Goal: Task Accomplishment & Management: Use online tool/utility

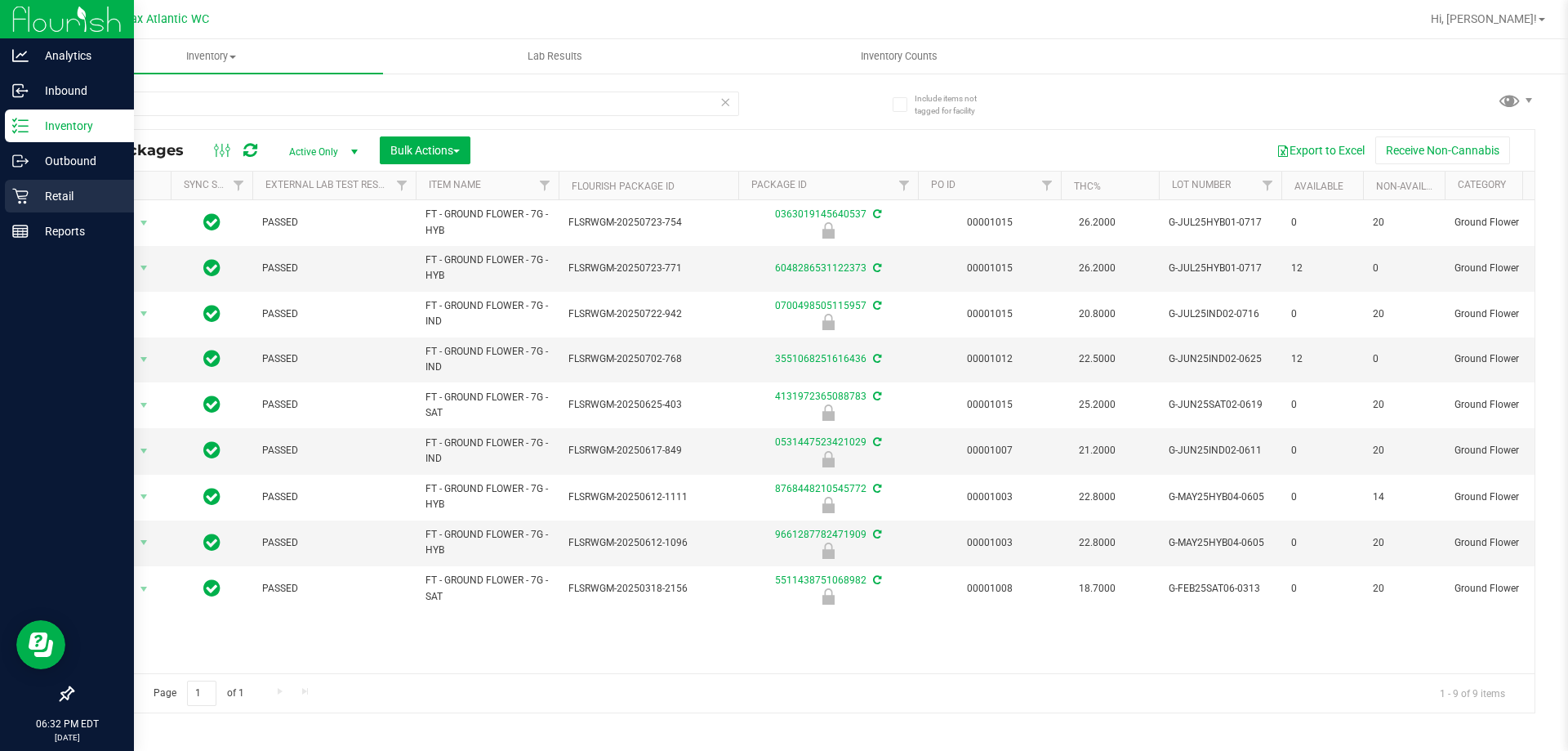
click at [58, 197] on p "Retail" at bounding box center [77, 195] width 98 height 20
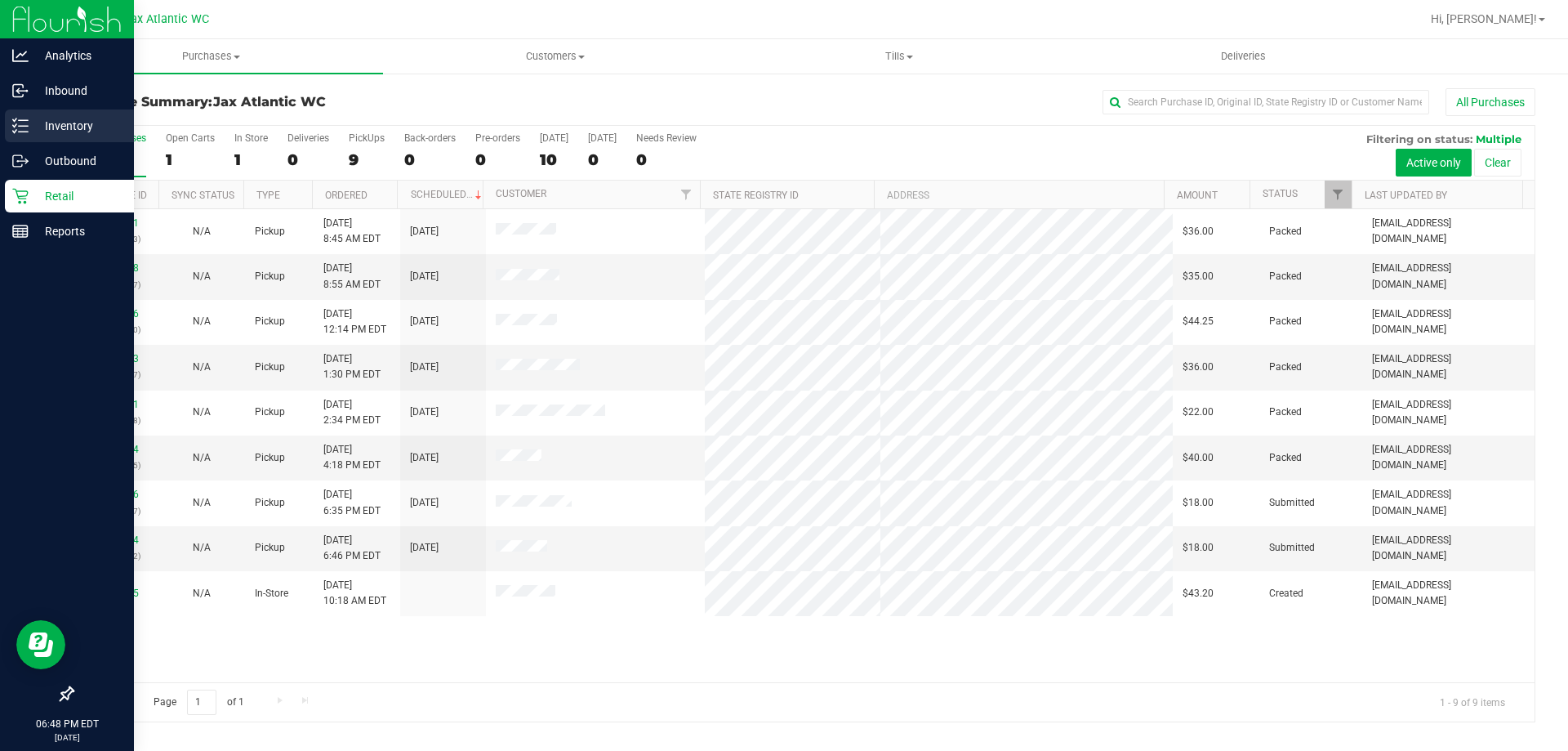
click at [32, 129] on p "Inventory" at bounding box center [77, 125] width 98 height 20
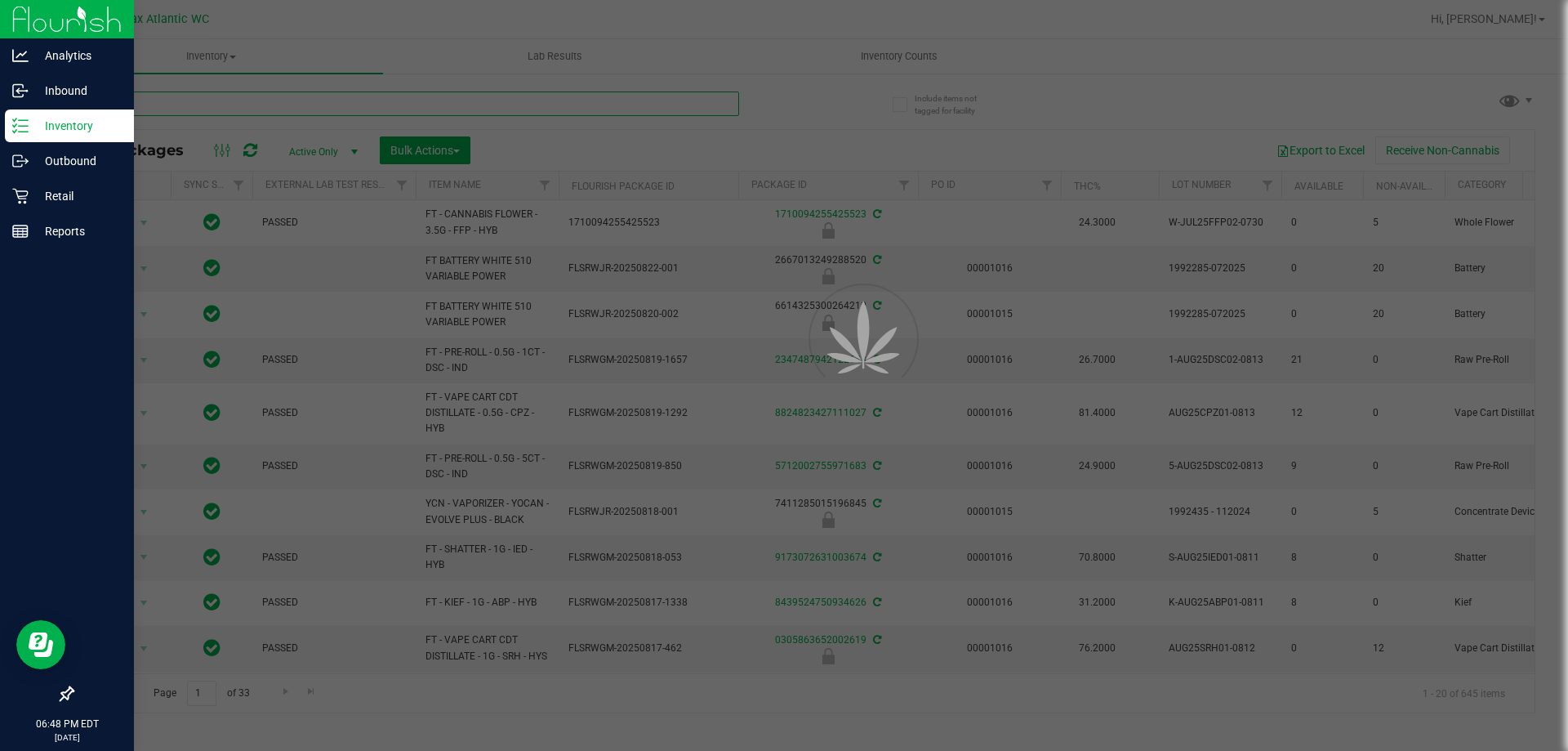
click at [300, 98] on input "text" at bounding box center [405, 103] width 667 height 24
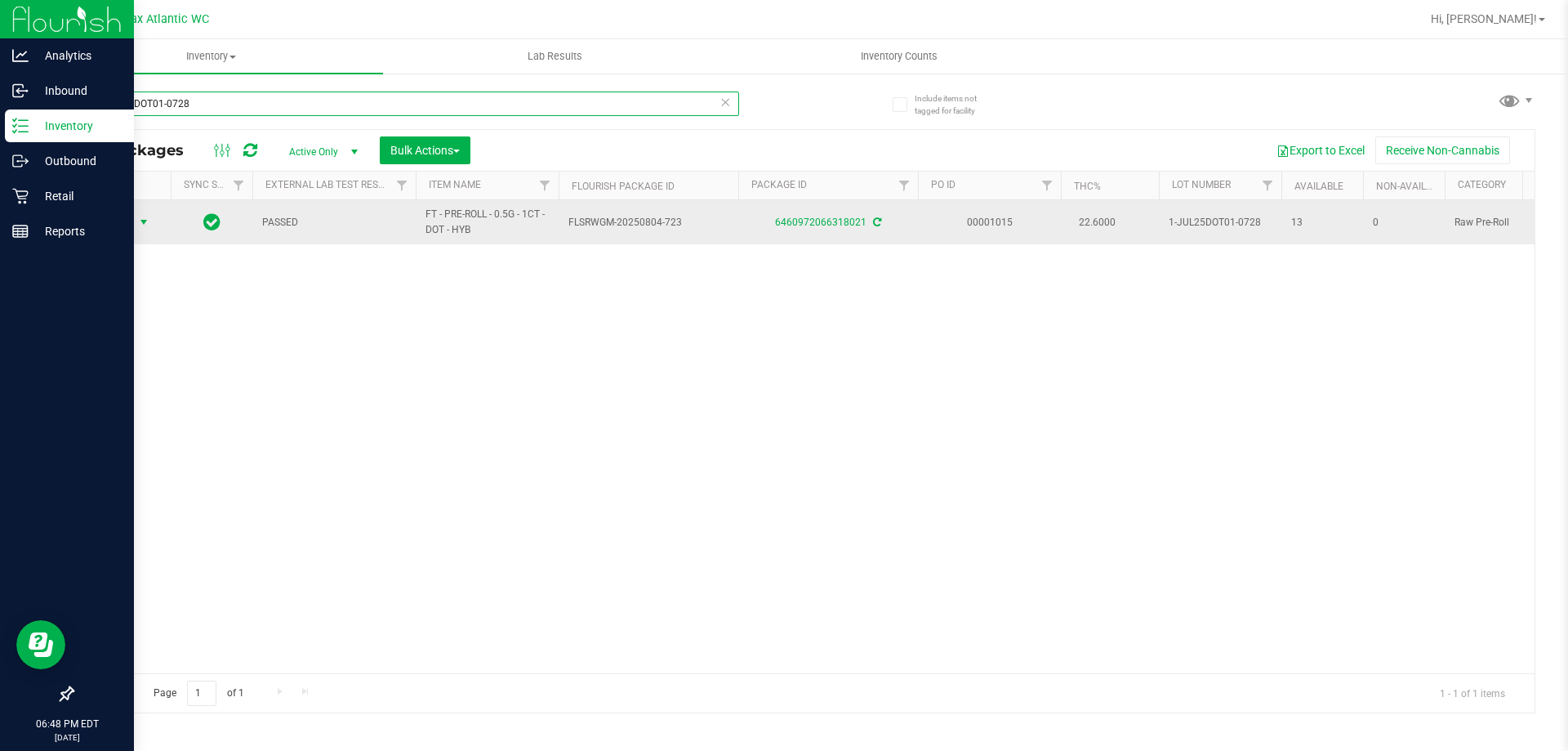
type input "1-JUL25DOT01-0728"
click at [138, 227] on span "select" at bounding box center [144, 222] width 13 height 13
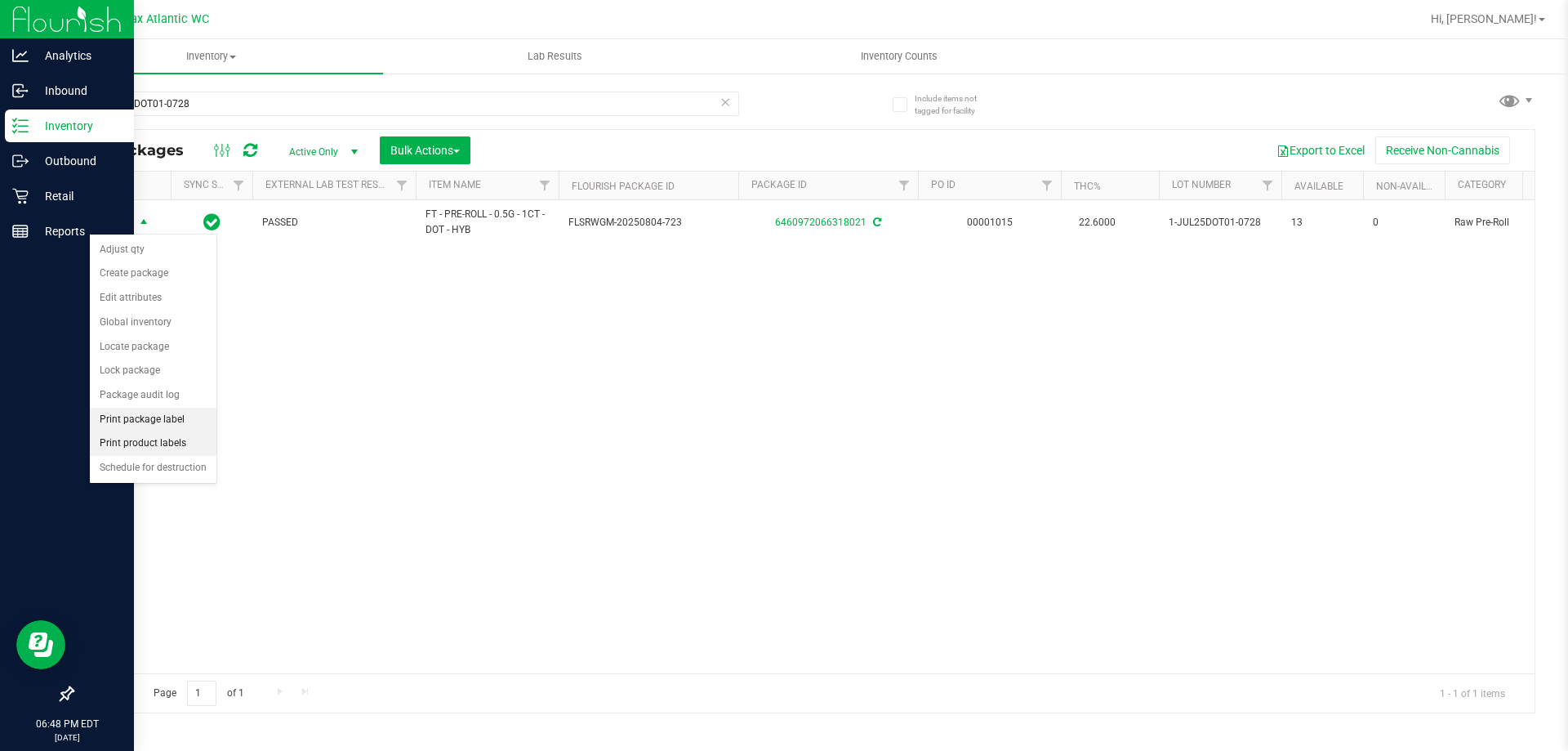
click at [165, 428] on li "Print package label" at bounding box center [153, 419] width 126 height 24
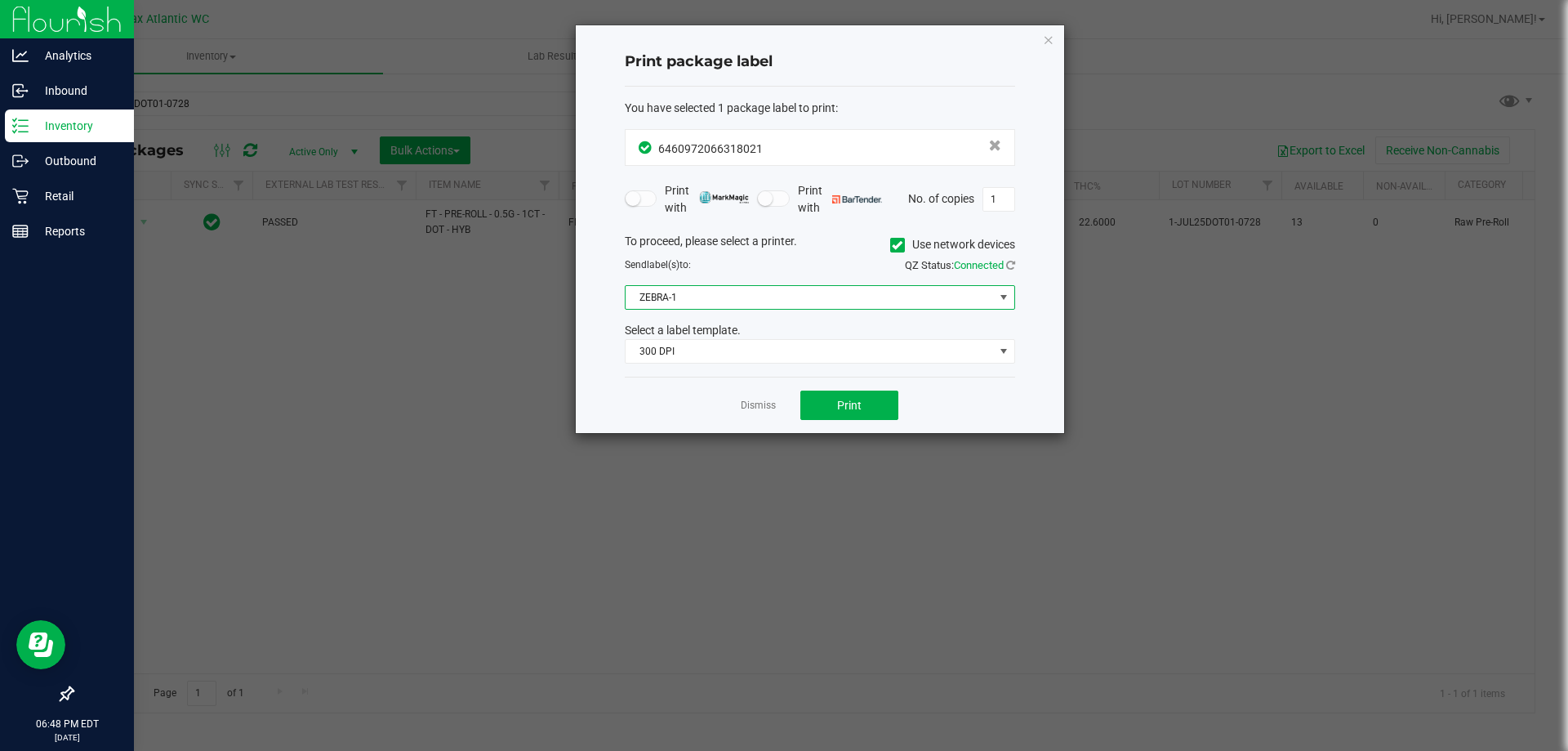
click at [729, 301] on span "ZEBRA-1" at bounding box center [810, 297] width 368 height 23
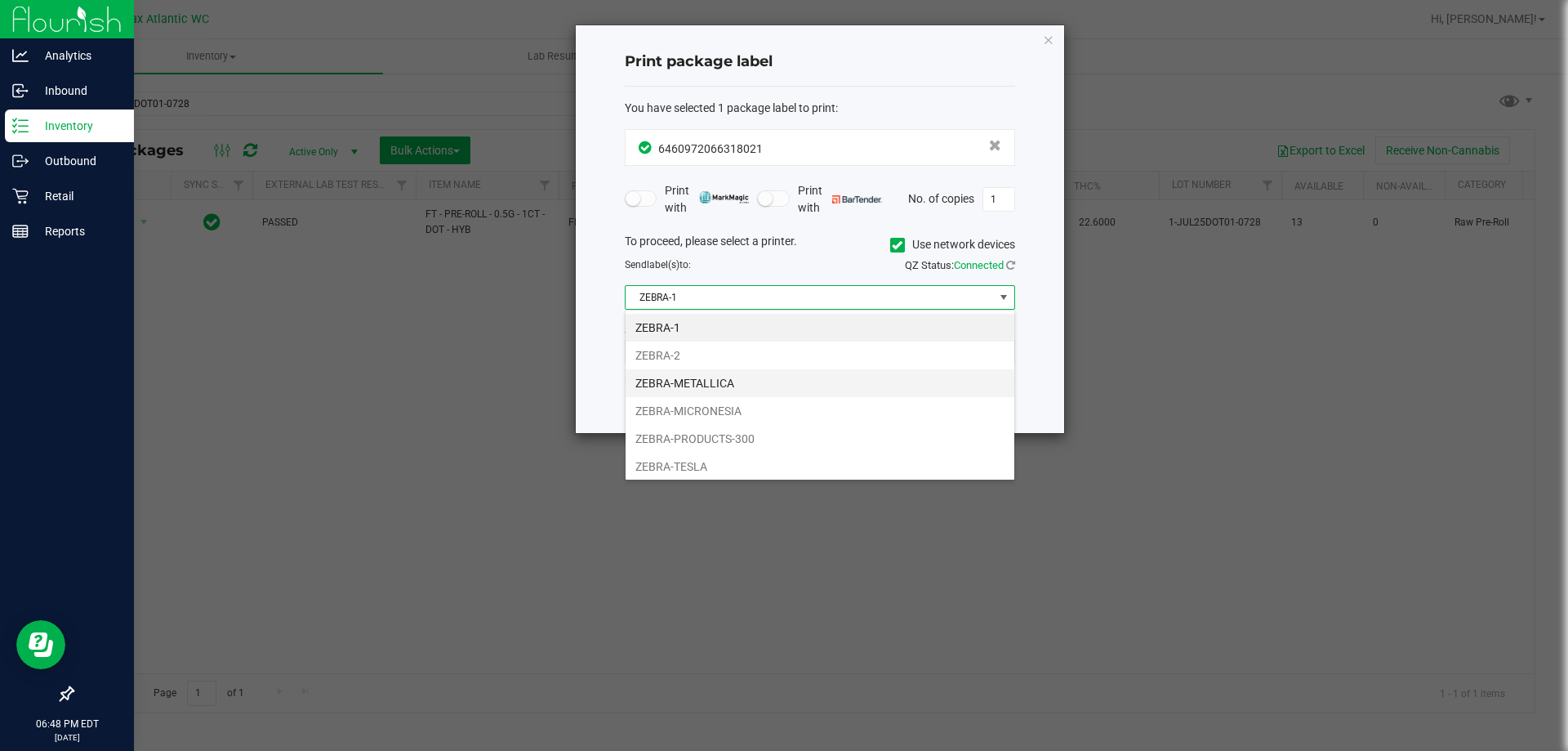
scroll to position [24, 390]
drag, startPoint x: 724, startPoint y: 385, endPoint x: 733, endPoint y: 383, distance: 9.2
click at [725, 385] on li "ZEBRA-METALLICA" at bounding box center [820, 383] width 389 height 28
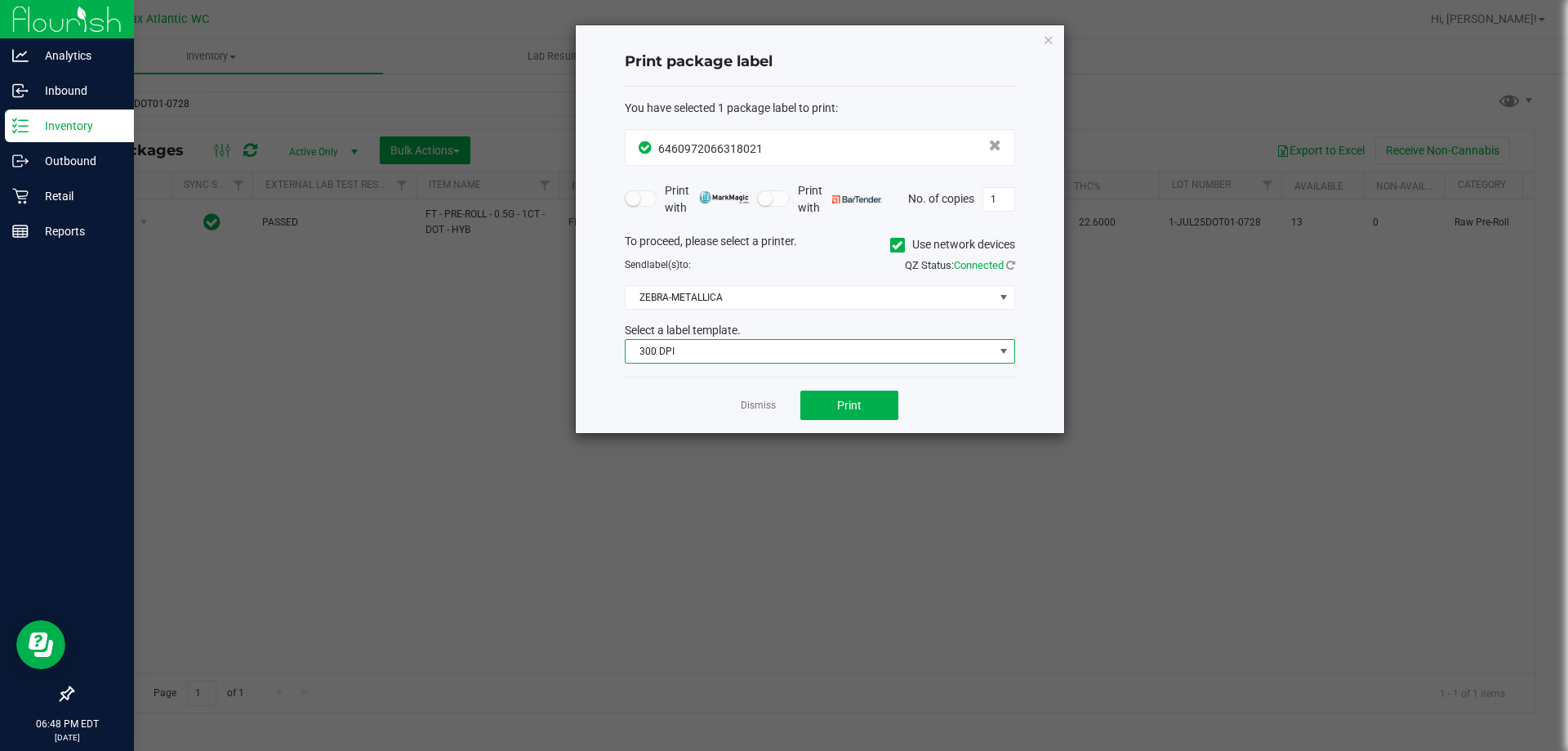
click at [740, 355] on span "300 DPI" at bounding box center [810, 351] width 368 height 23
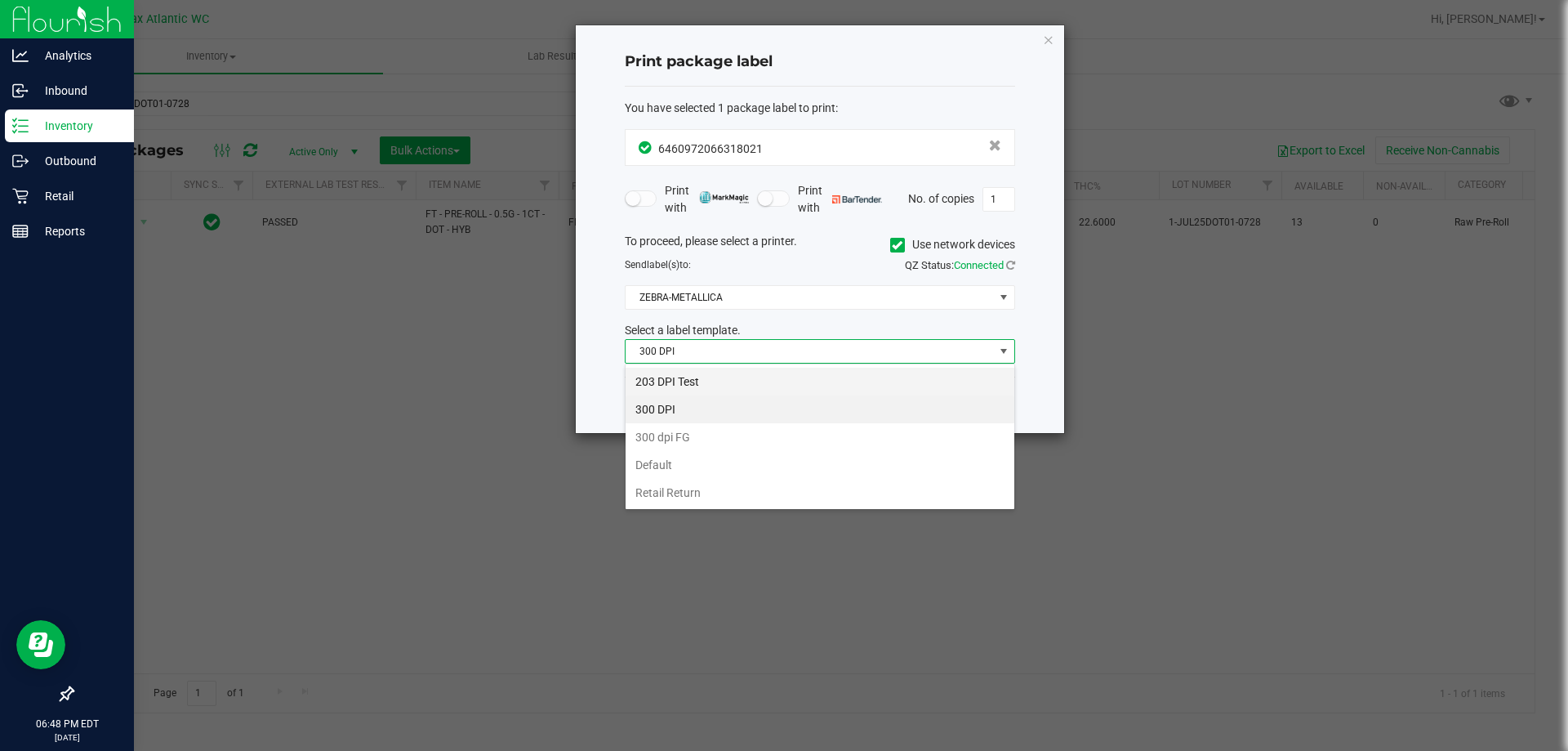
click at [707, 379] on li "203 DPI Test" at bounding box center [820, 381] width 389 height 28
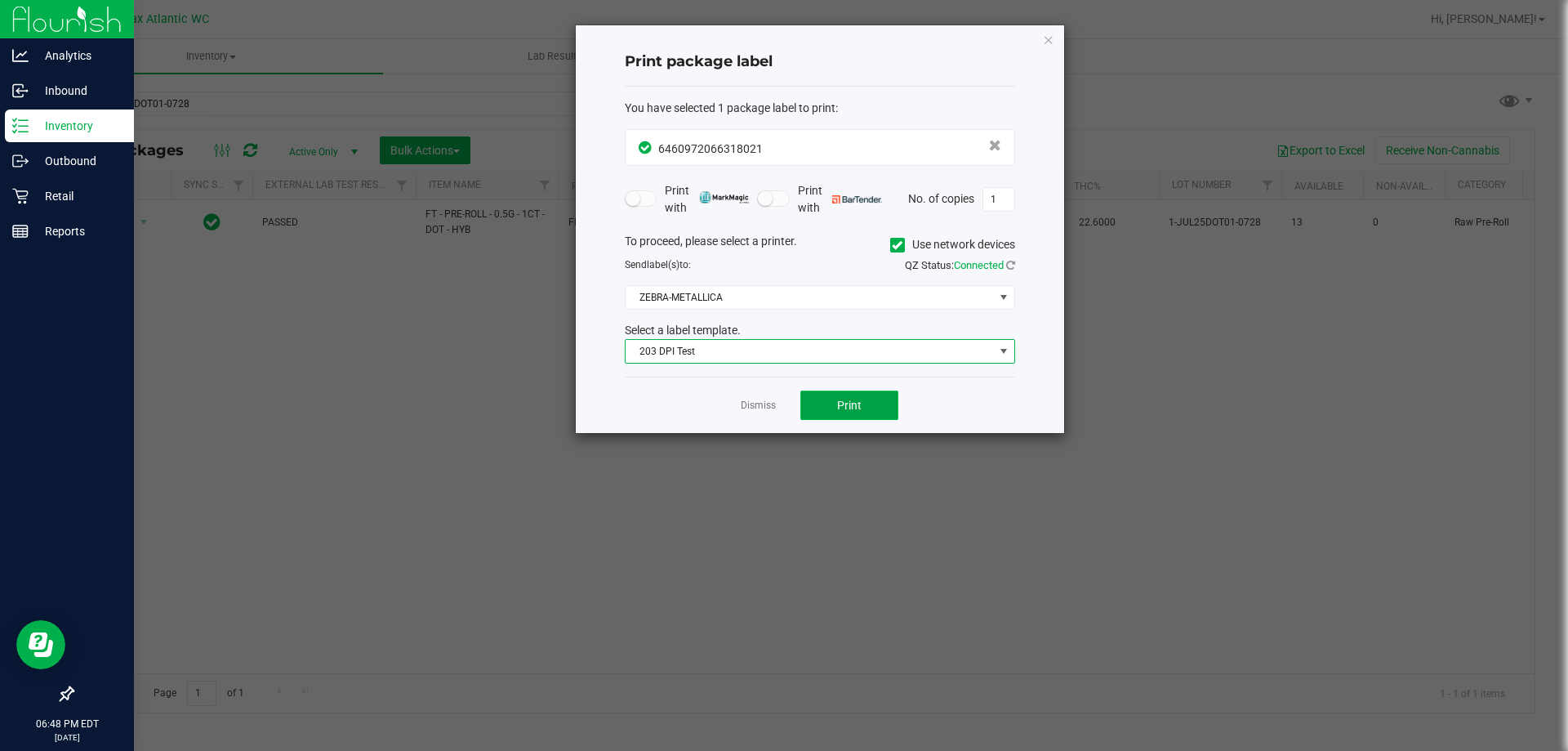
click at [853, 397] on button "Print" at bounding box center [849, 405] width 98 height 30
drag, startPoint x: 1051, startPoint y: 40, endPoint x: 785, endPoint y: 68, distance: 267.5
click at [1051, 42] on icon "button" at bounding box center [1048, 39] width 11 height 20
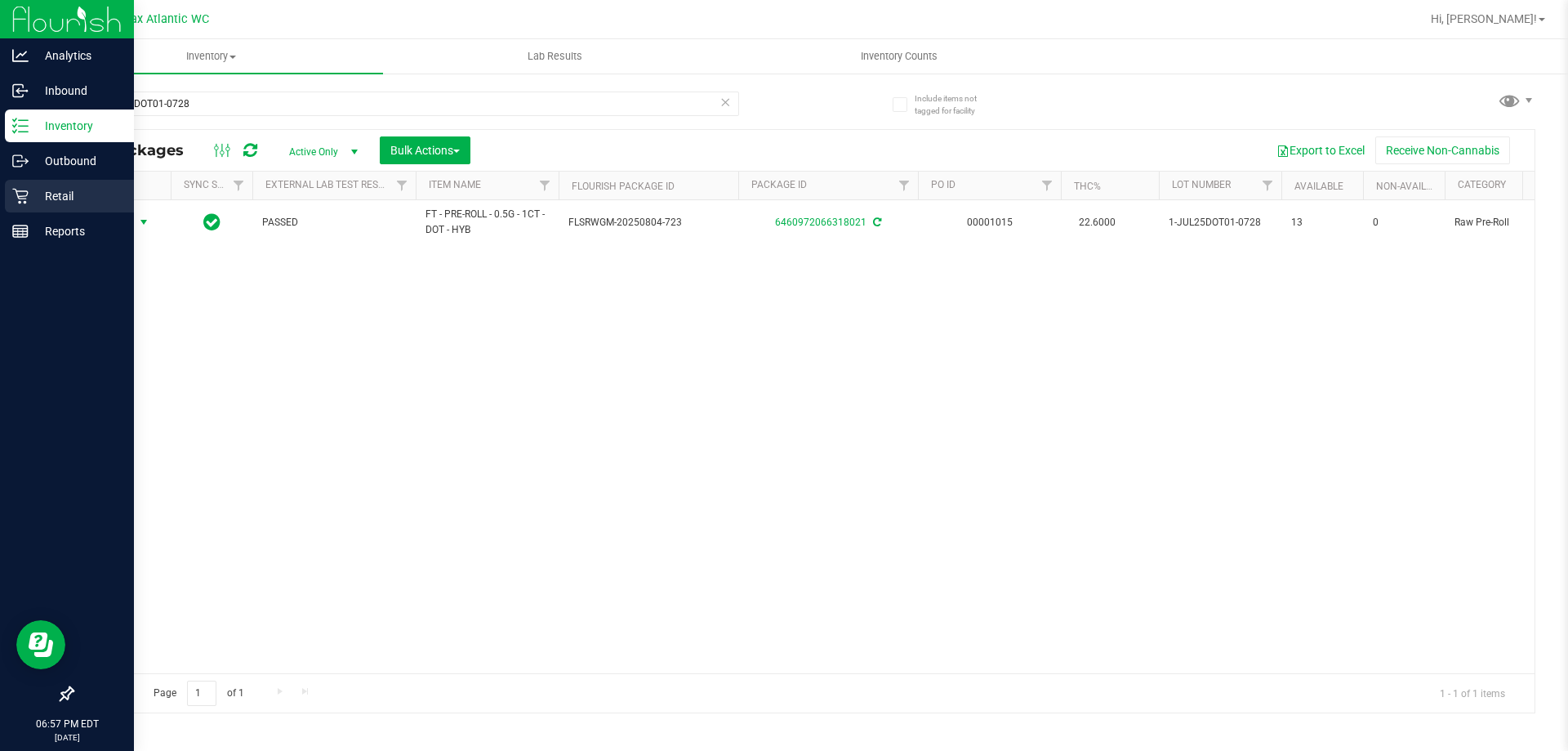
click at [39, 191] on p "Retail" at bounding box center [77, 195] width 98 height 20
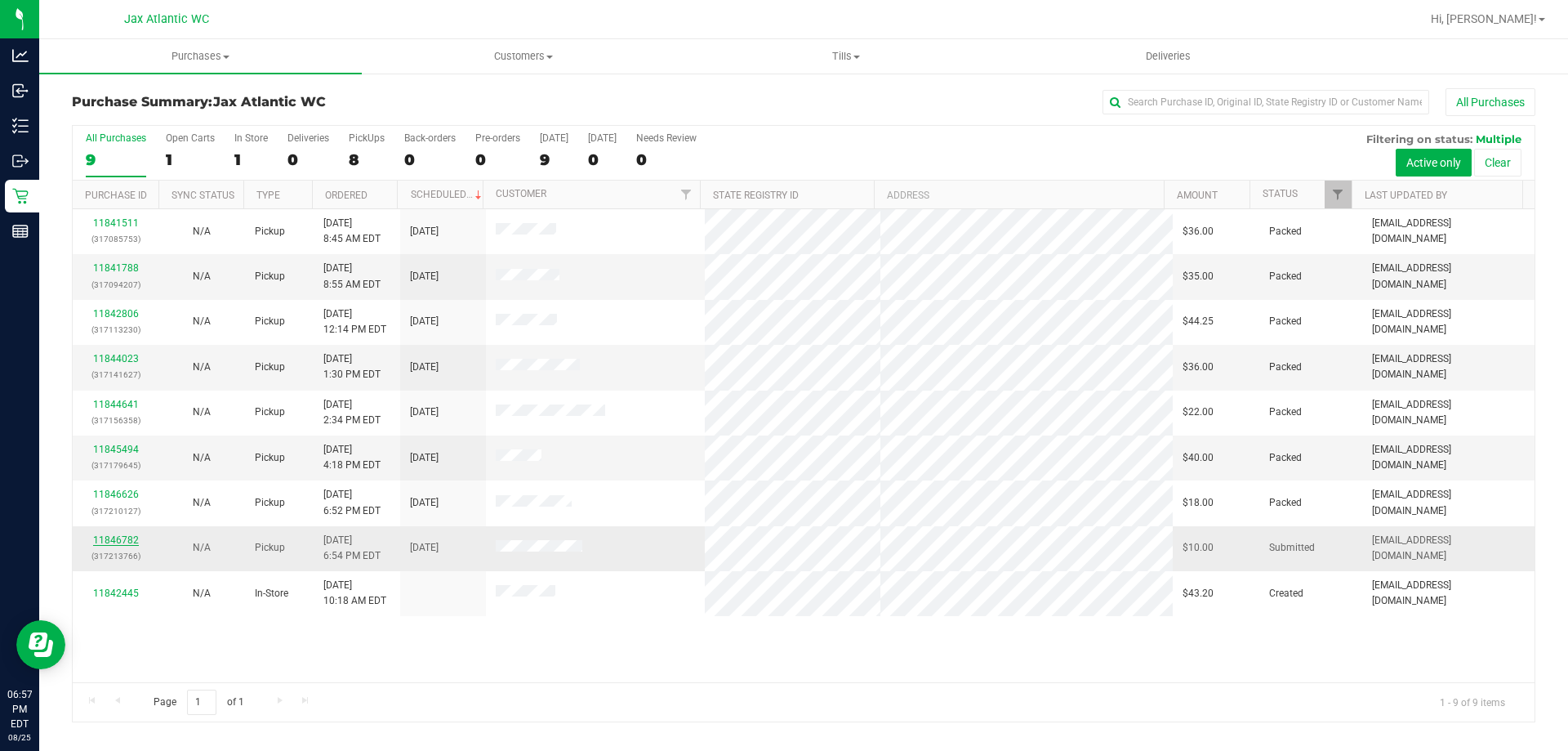
click at [109, 542] on link "11846782" at bounding box center [115, 540] width 46 height 11
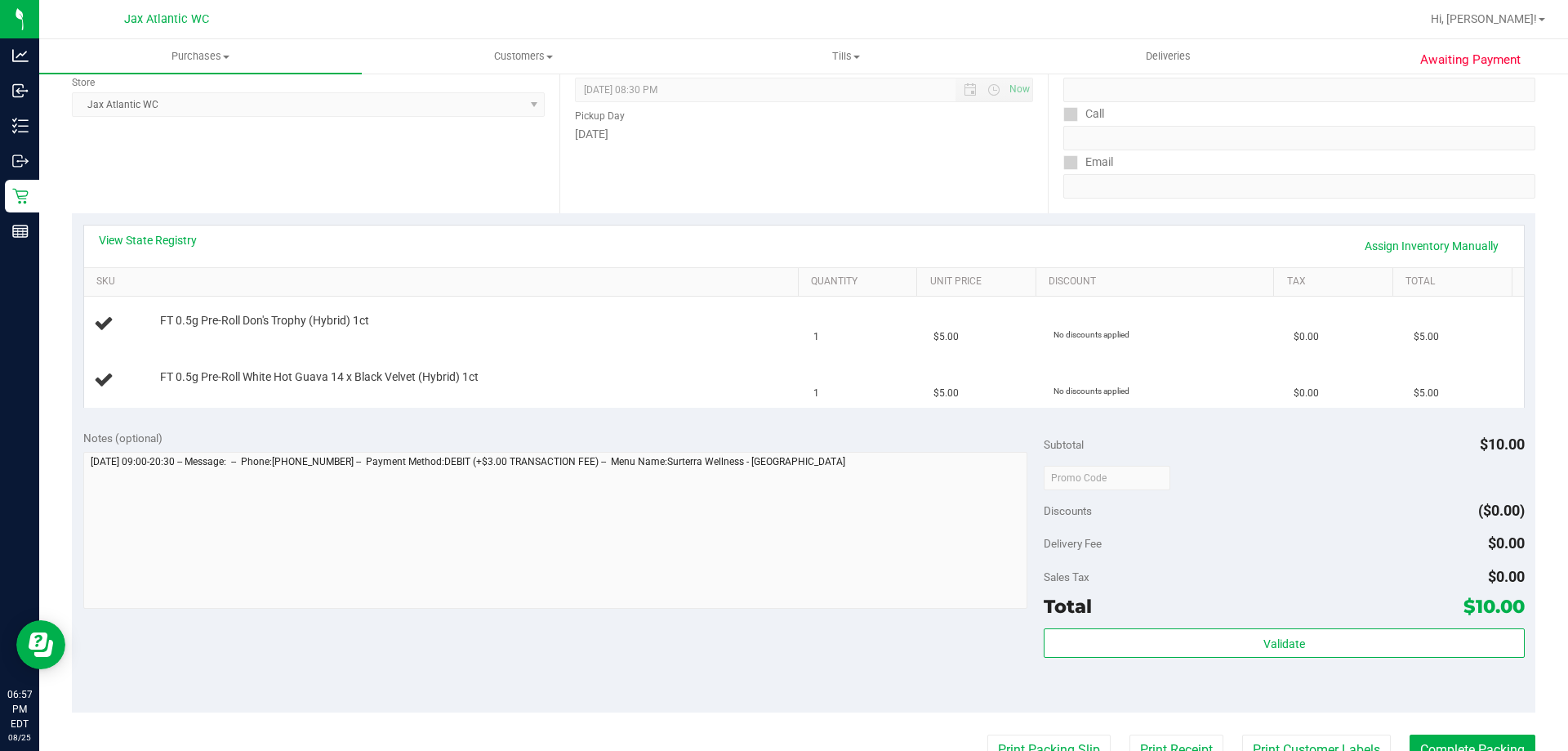
scroll to position [326, 0]
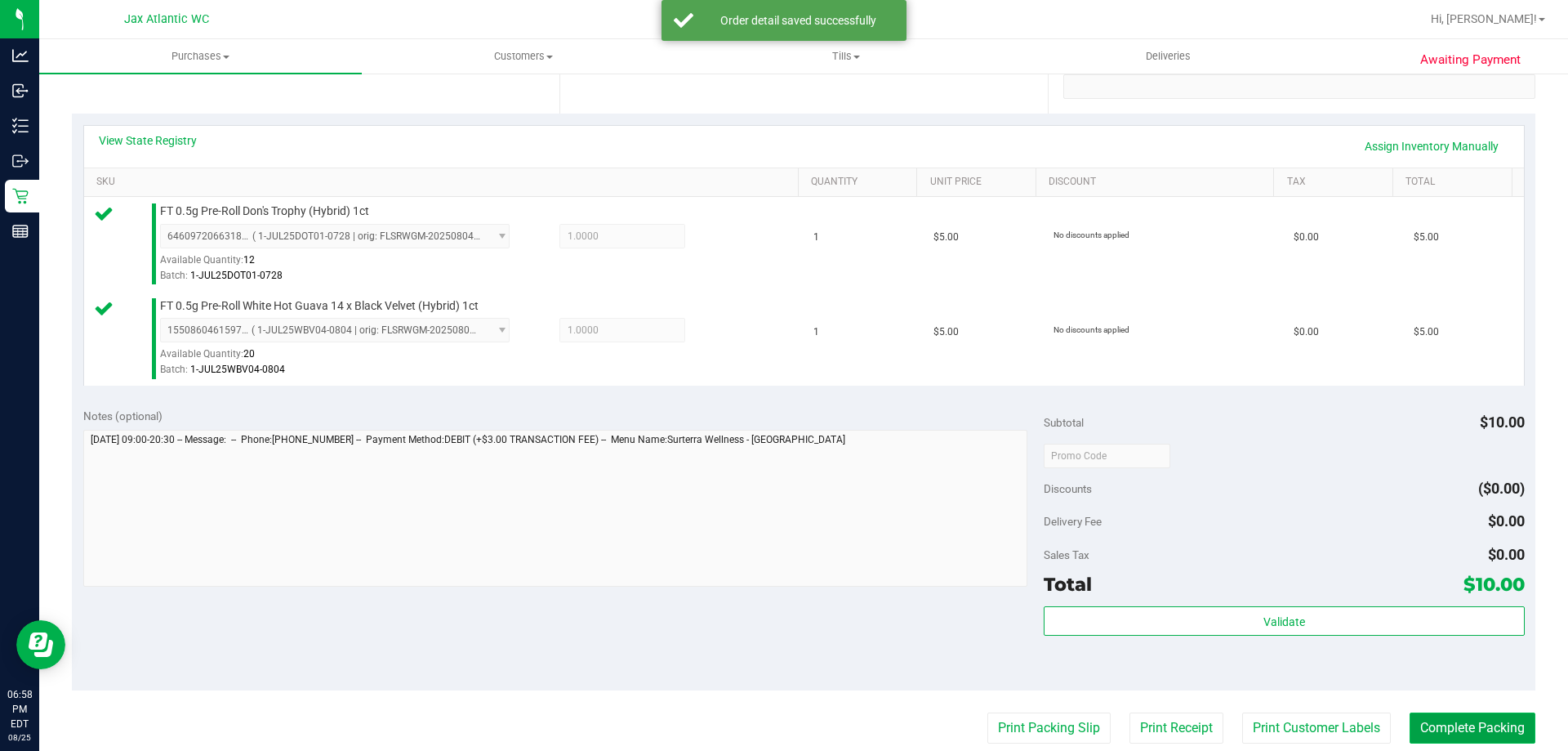
click at [1439, 726] on button "Complete Packing" at bounding box center [1472, 727] width 125 height 31
